Goal: Information Seeking & Learning: Learn about a topic

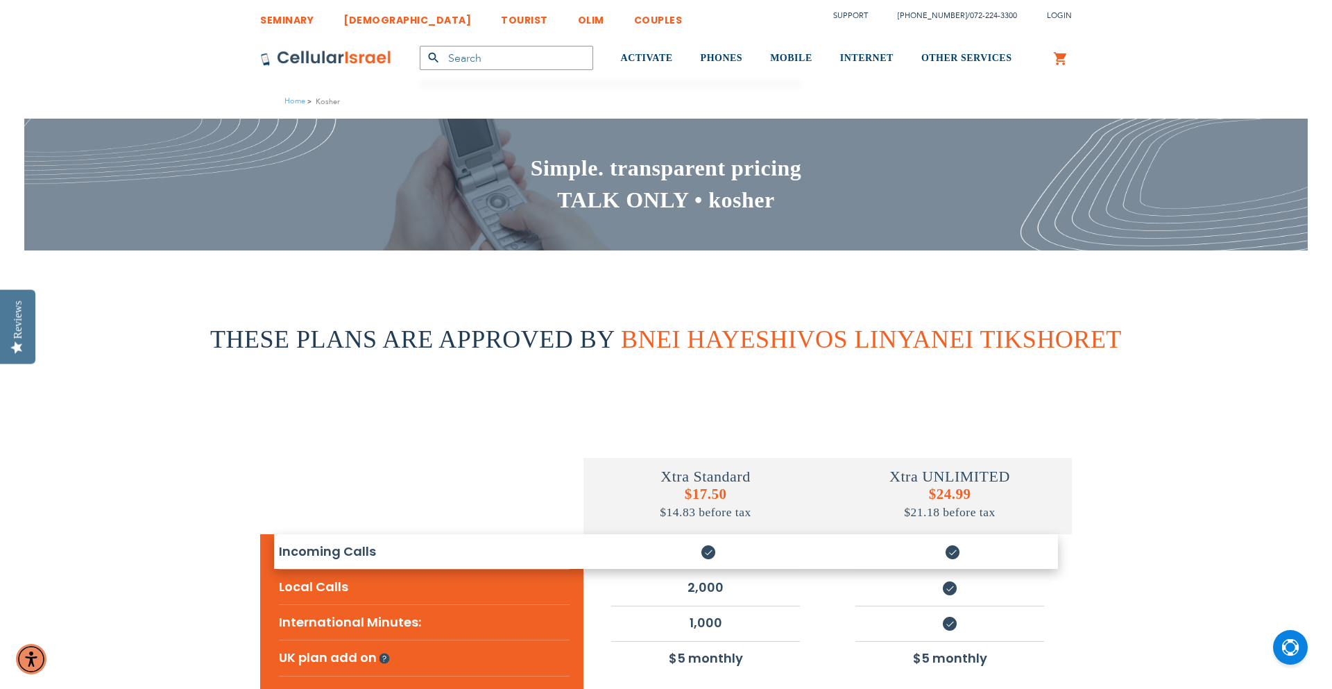
type input "[EMAIL_ADDRESS][DOMAIN_NAME]"
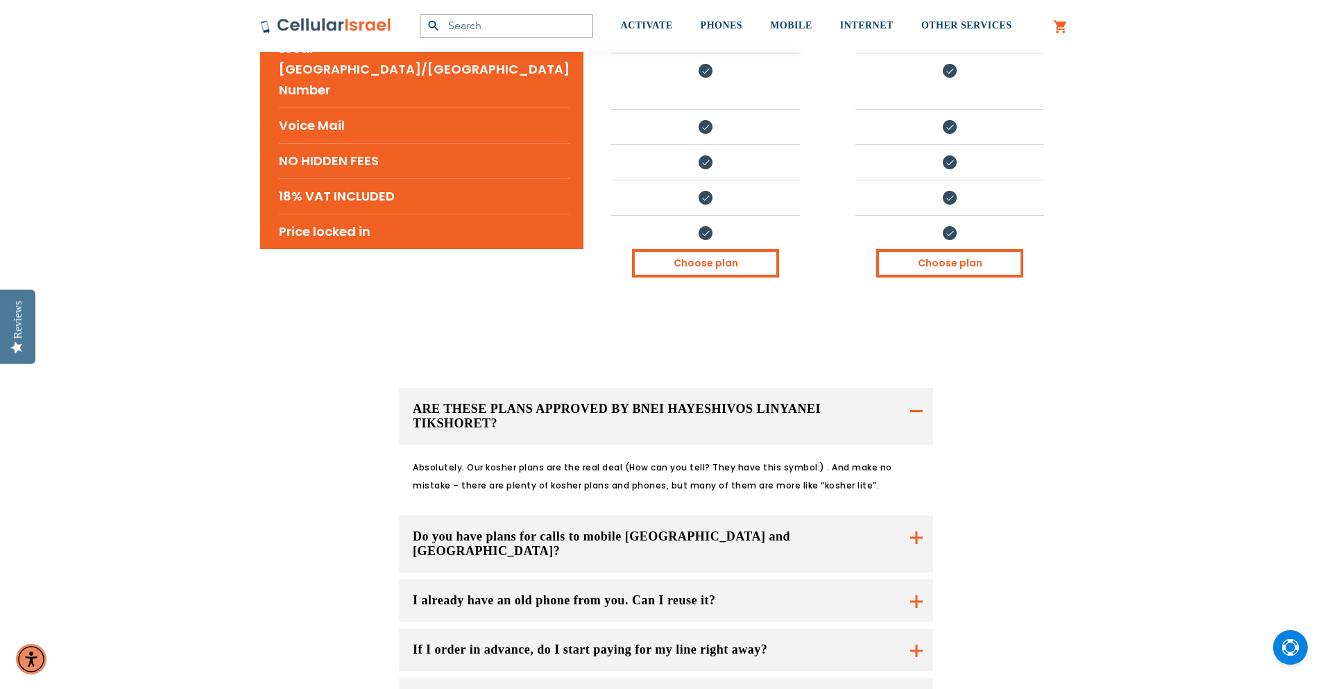
scroll to position [673, 0]
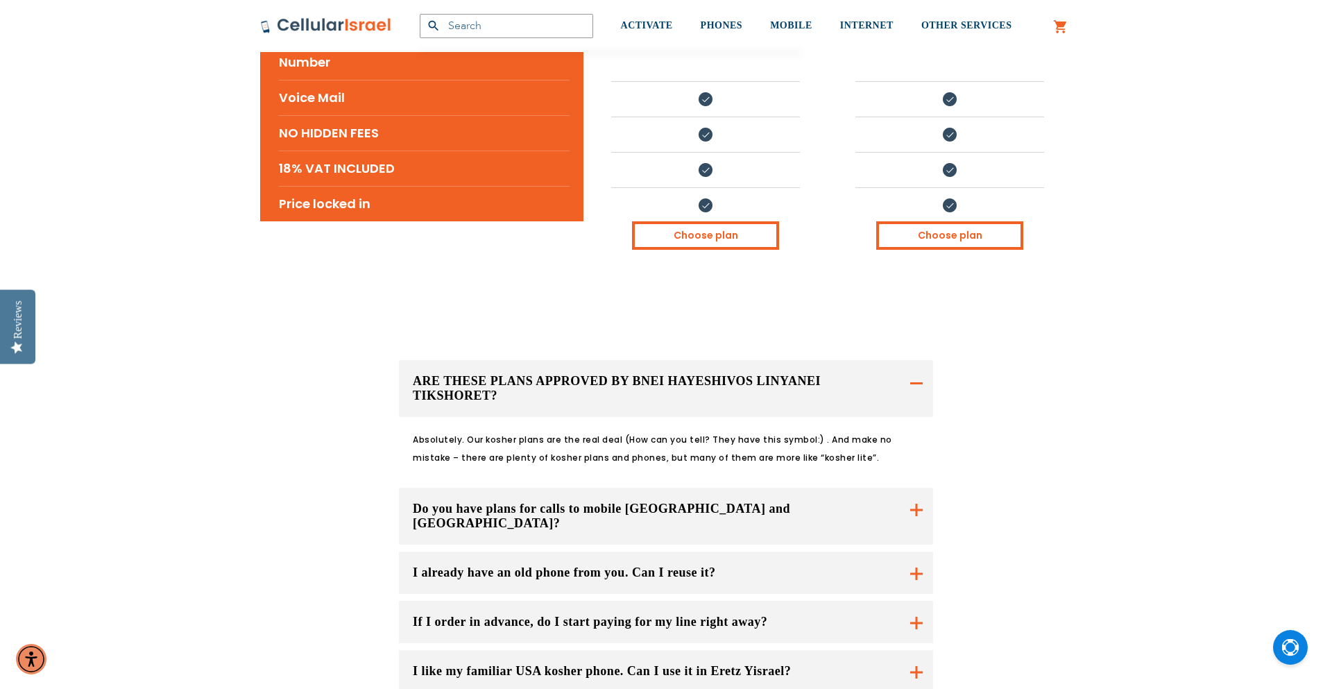
click at [915, 551] on button "I already have an old phone from you. Can I reuse it?" at bounding box center [666, 572] width 534 height 42
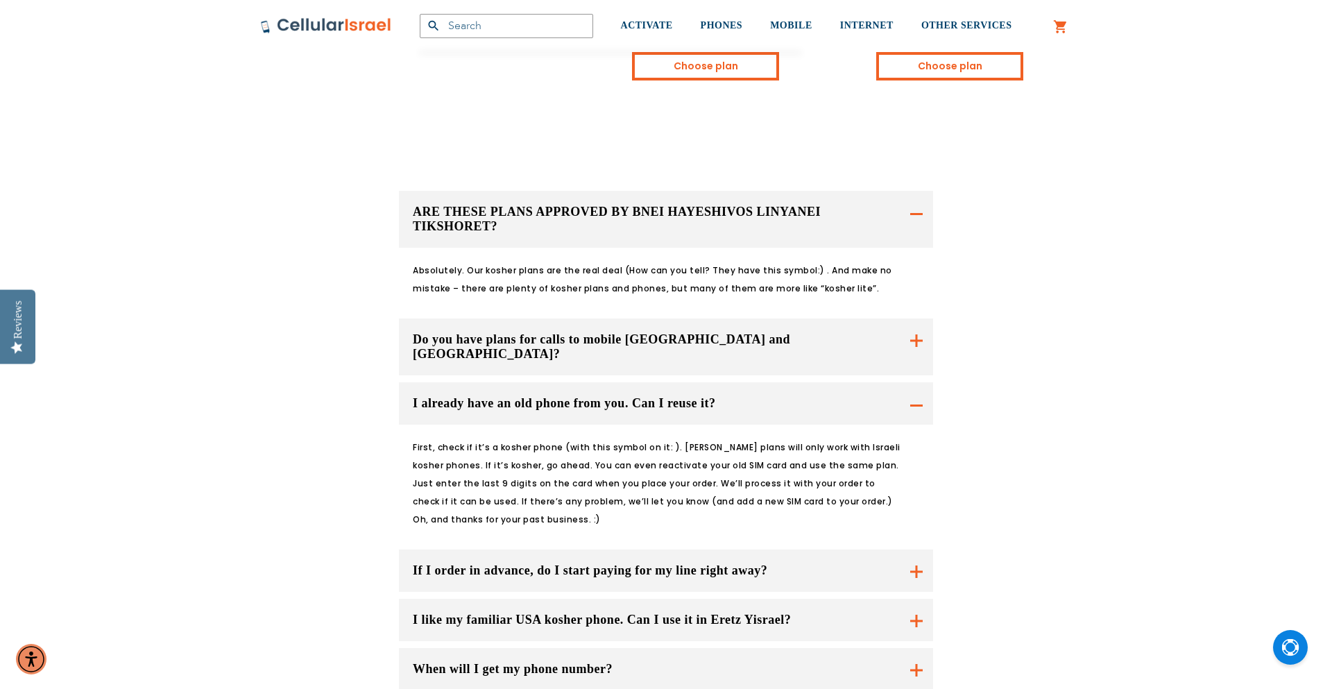
scroll to position [847, 0]
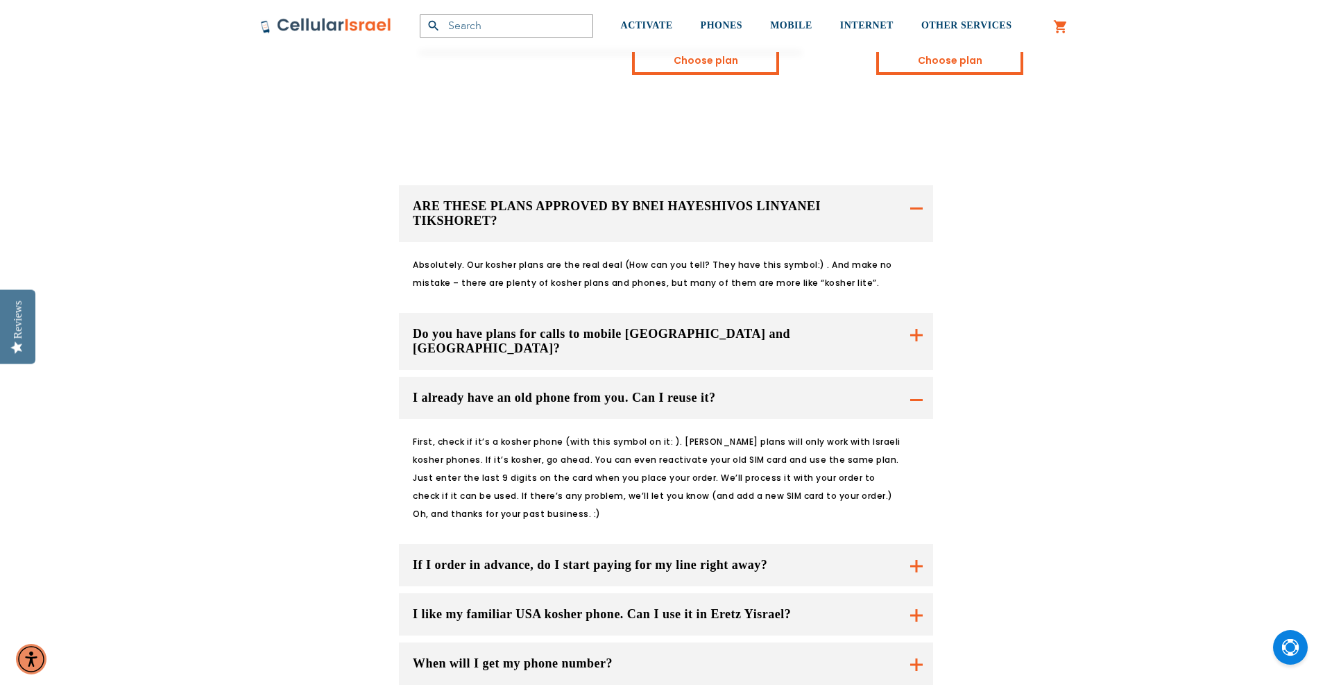
click at [913, 593] on button "I like my familiar USA kosher phone. Can I use it in Eretz Yisrael?" at bounding box center [666, 614] width 534 height 42
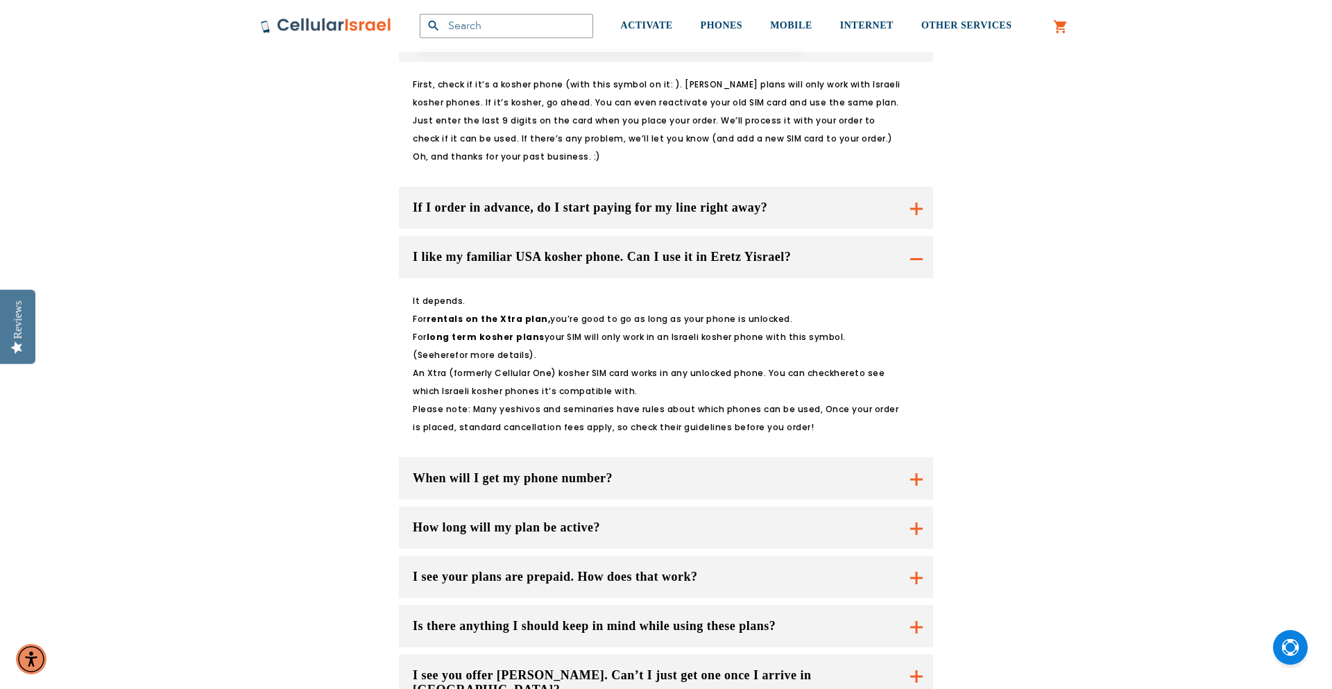
scroll to position [1211, 0]
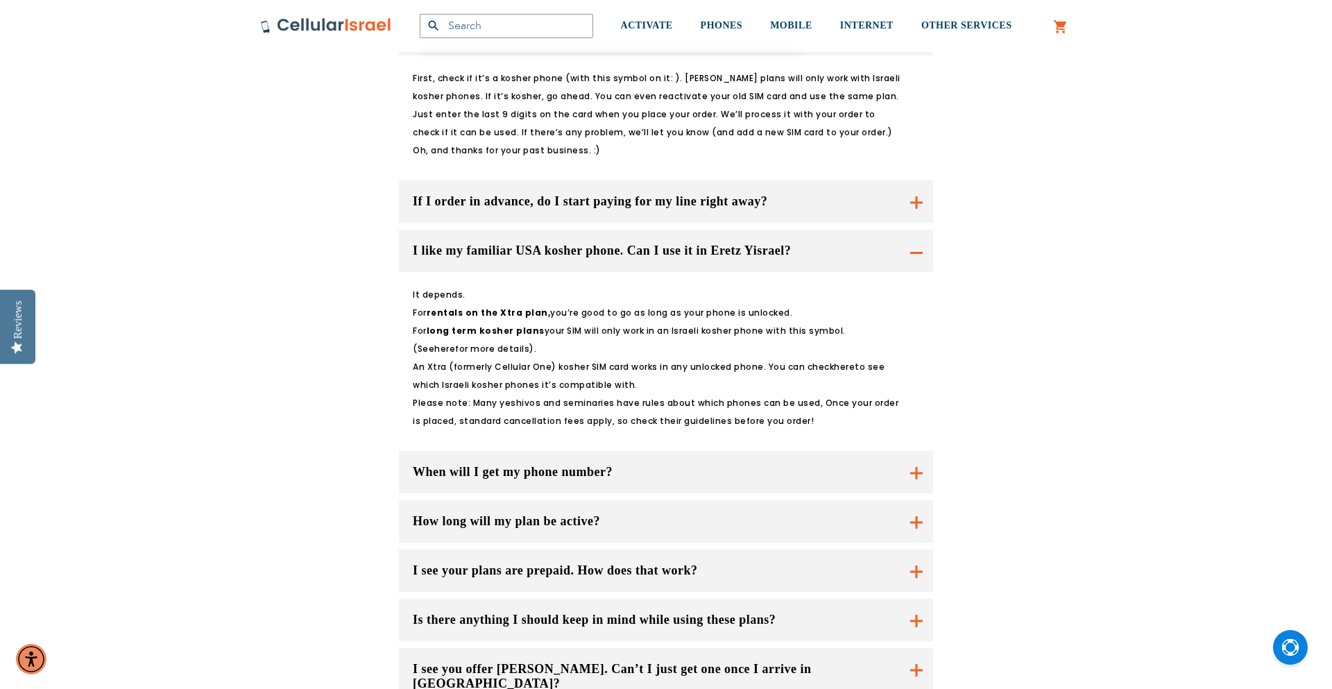
click at [874, 515] on button "I see your plans are prepaid. How does that work?" at bounding box center [666, 521] width 534 height 42
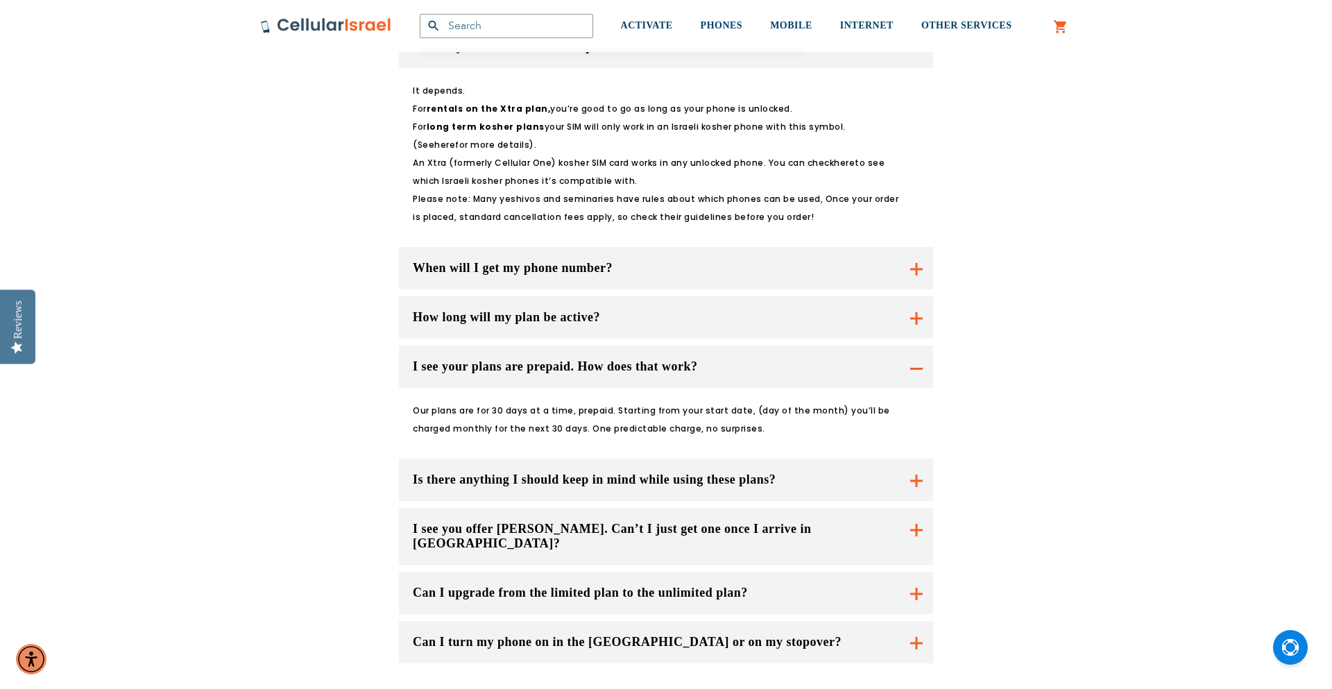
scroll to position [1418, 0]
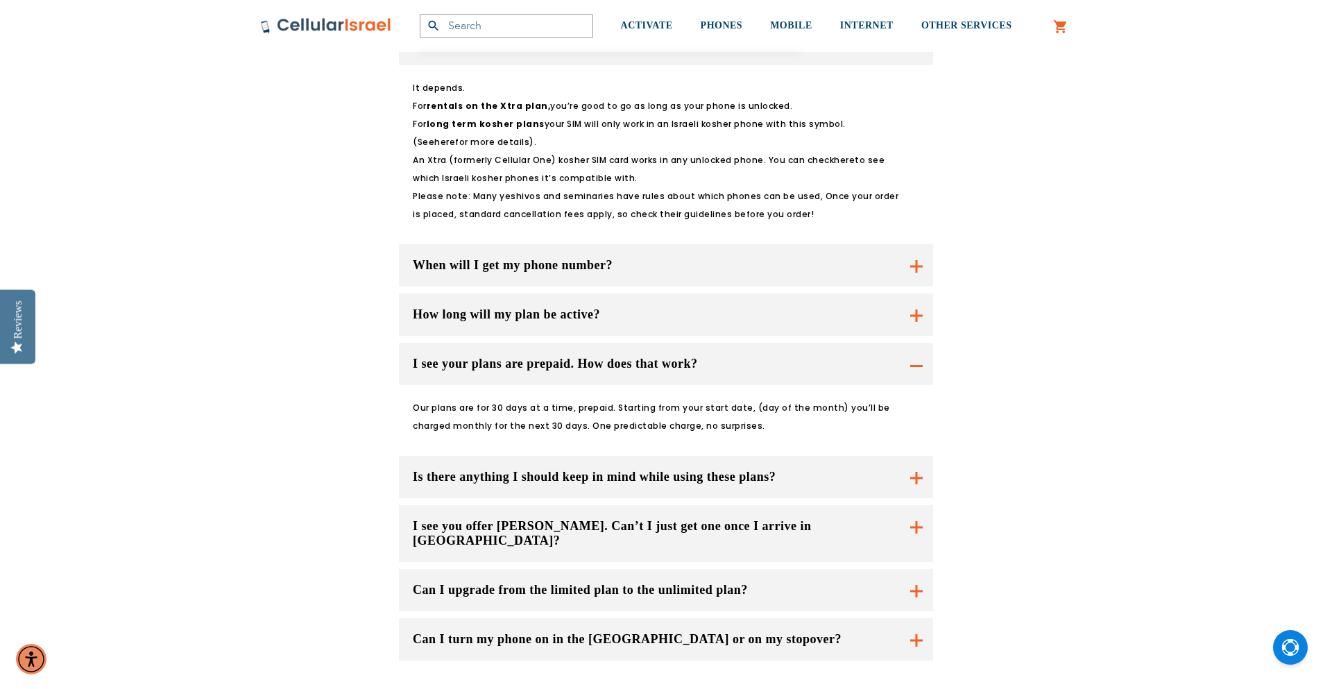
click at [852, 505] on button "I see you offer [PERSON_NAME]. Can’t I just get one once I arrive in [GEOGRAPHI…" at bounding box center [666, 533] width 534 height 57
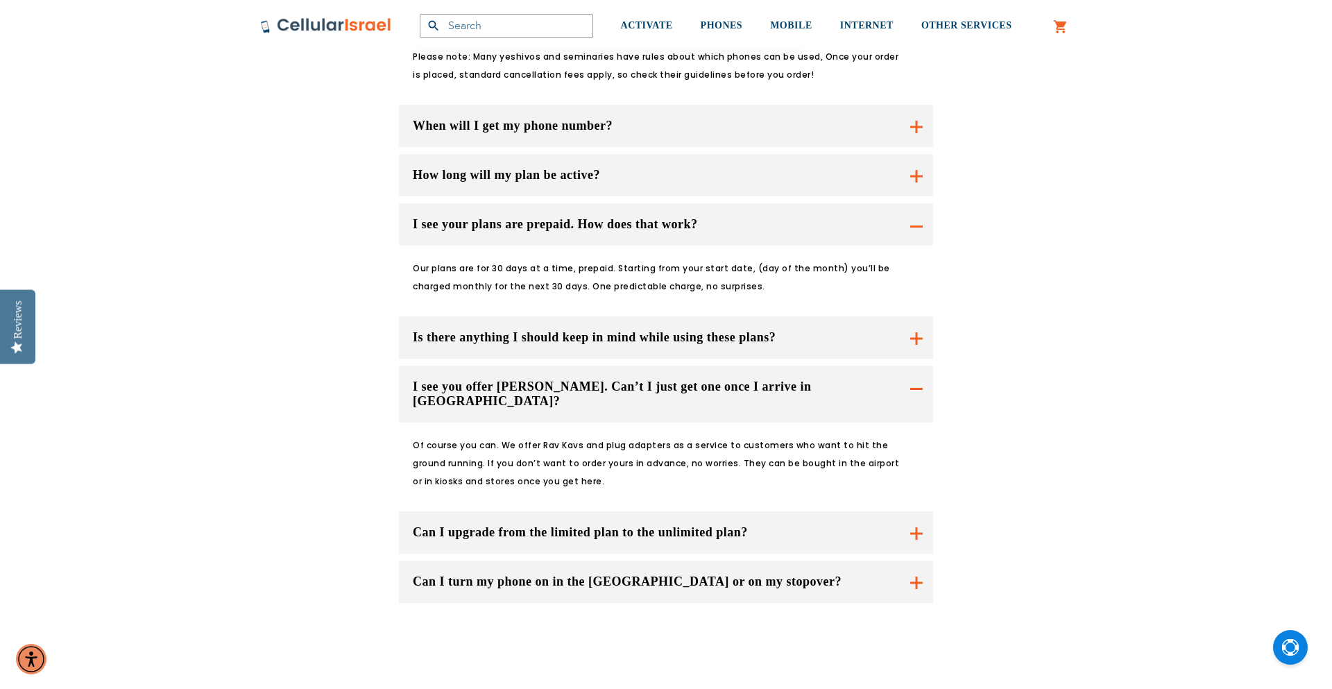
scroll to position [1578, 0]
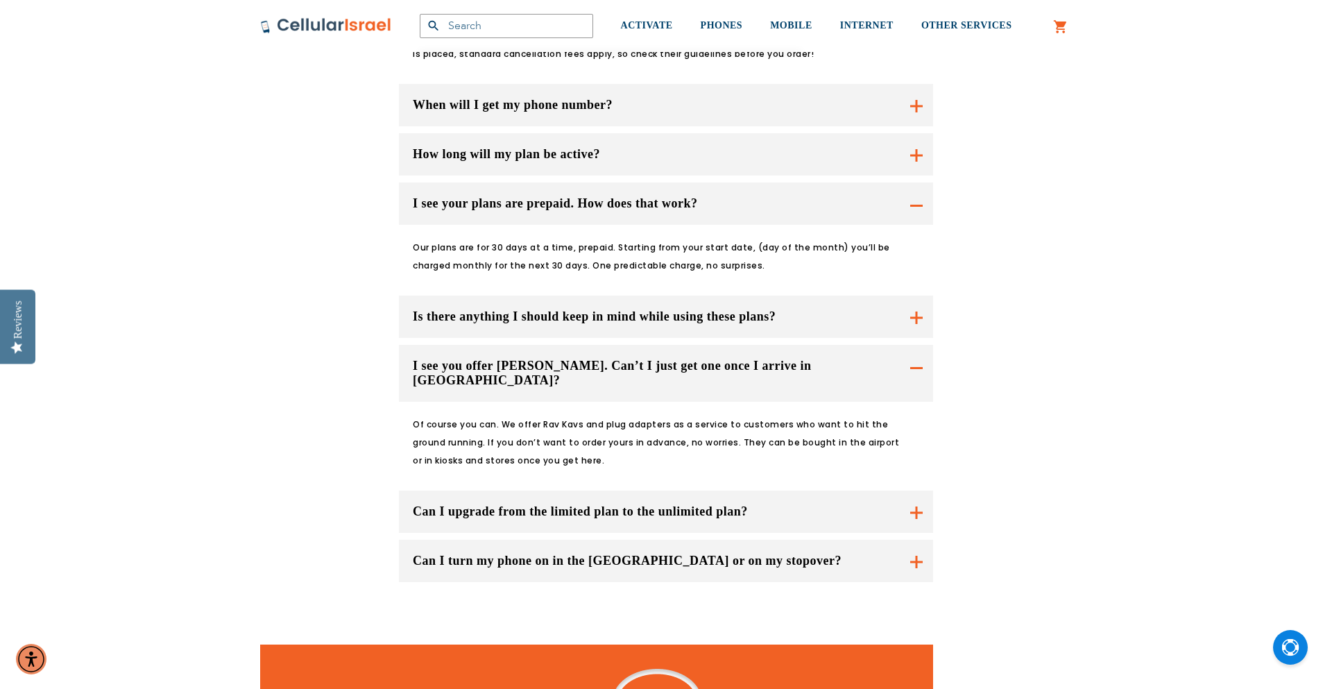
click at [838, 540] on button "Can I turn my phone on in the [GEOGRAPHIC_DATA] or on my stopover?" at bounding box center [666, 561] width 534 height 42
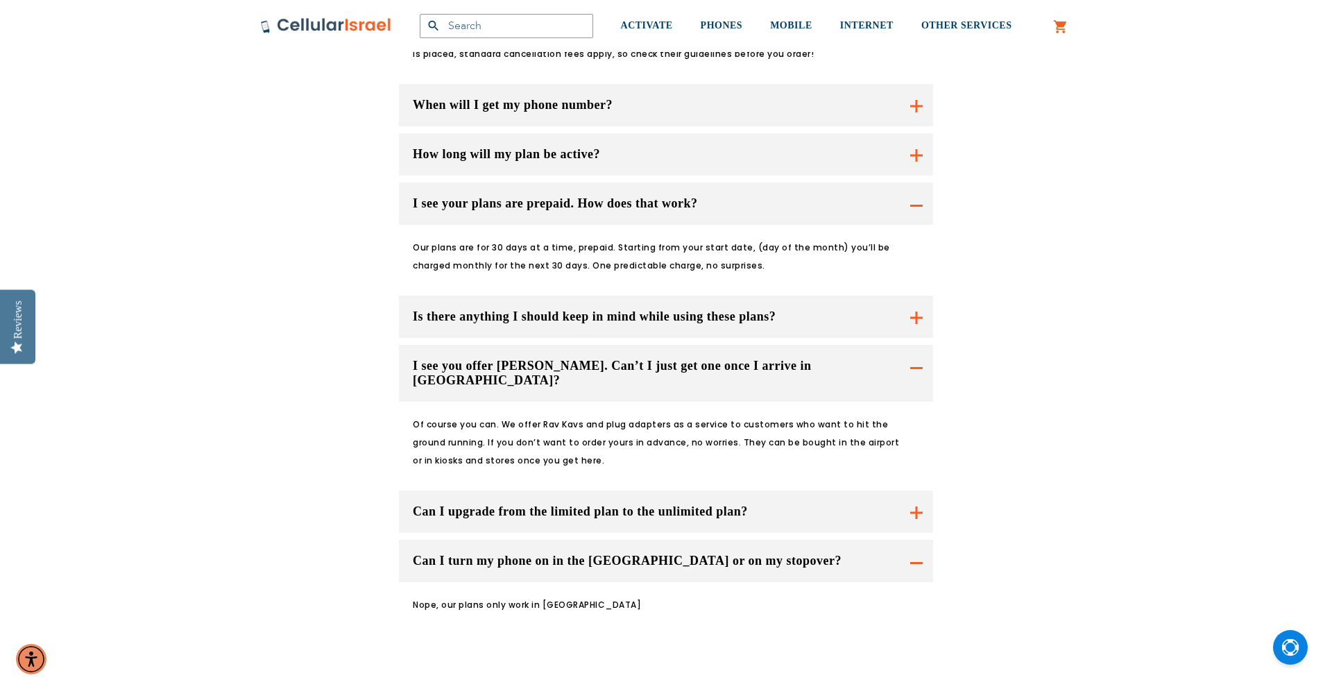
click at [838, 402] on button "Can I turn my phone on in the [GEOGRAPHIC_DATA] or on my stopover?" at bounding box center [666, 373] width 534 height 57
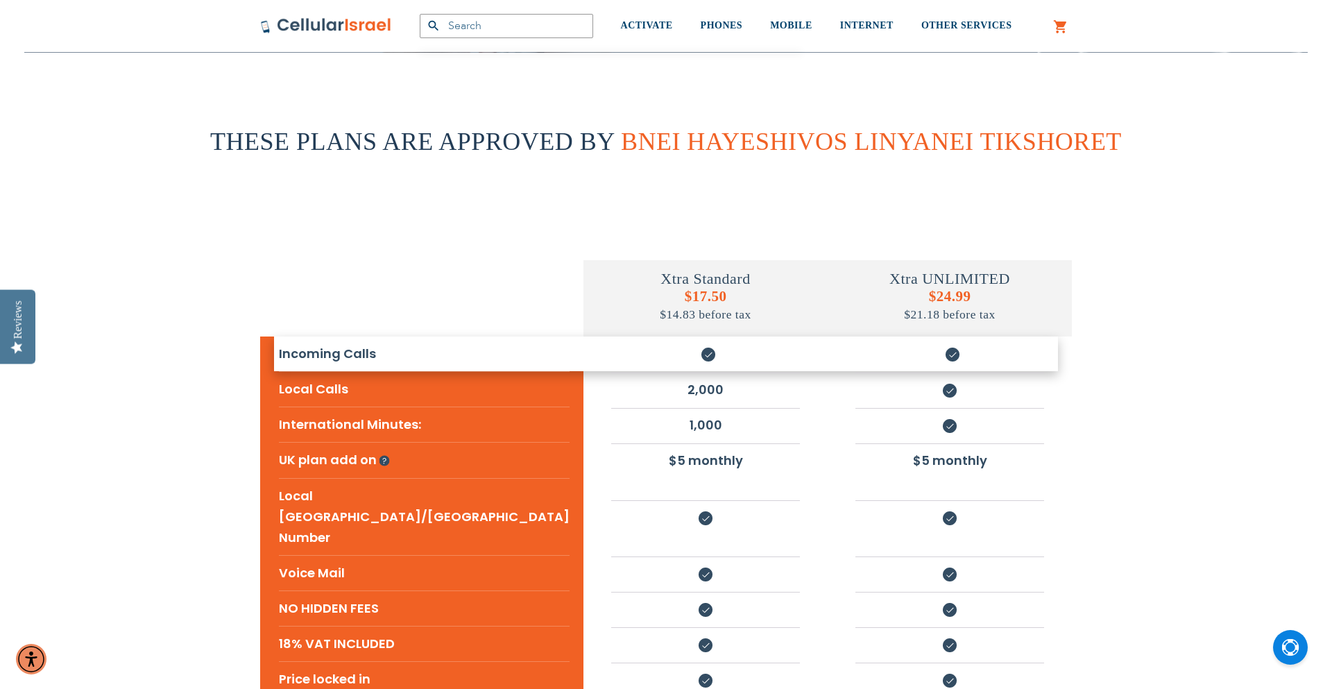
scroll to position [200, 0]
